Goal: Book appointment/travel/reservation

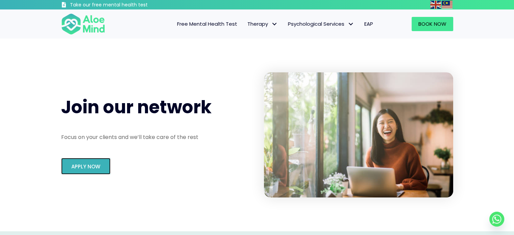
click at [94, 166] on span "Apply Now" at bounding box center [85, 166] width 29 height 7
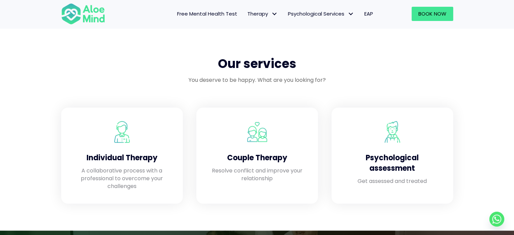
scroll to position [547, 0]
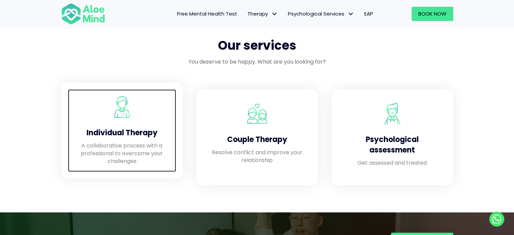
click at [158, 155] on p "A collaborative process with a professional to overcome your challenges" at bounding box center [122, 154] width 95 height 24
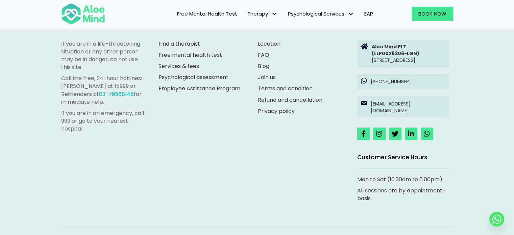
scroll to position [3196, 0]
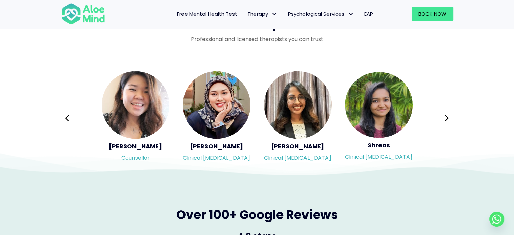
scroll to position [1109, 0]
